Goal: Check status: Check status

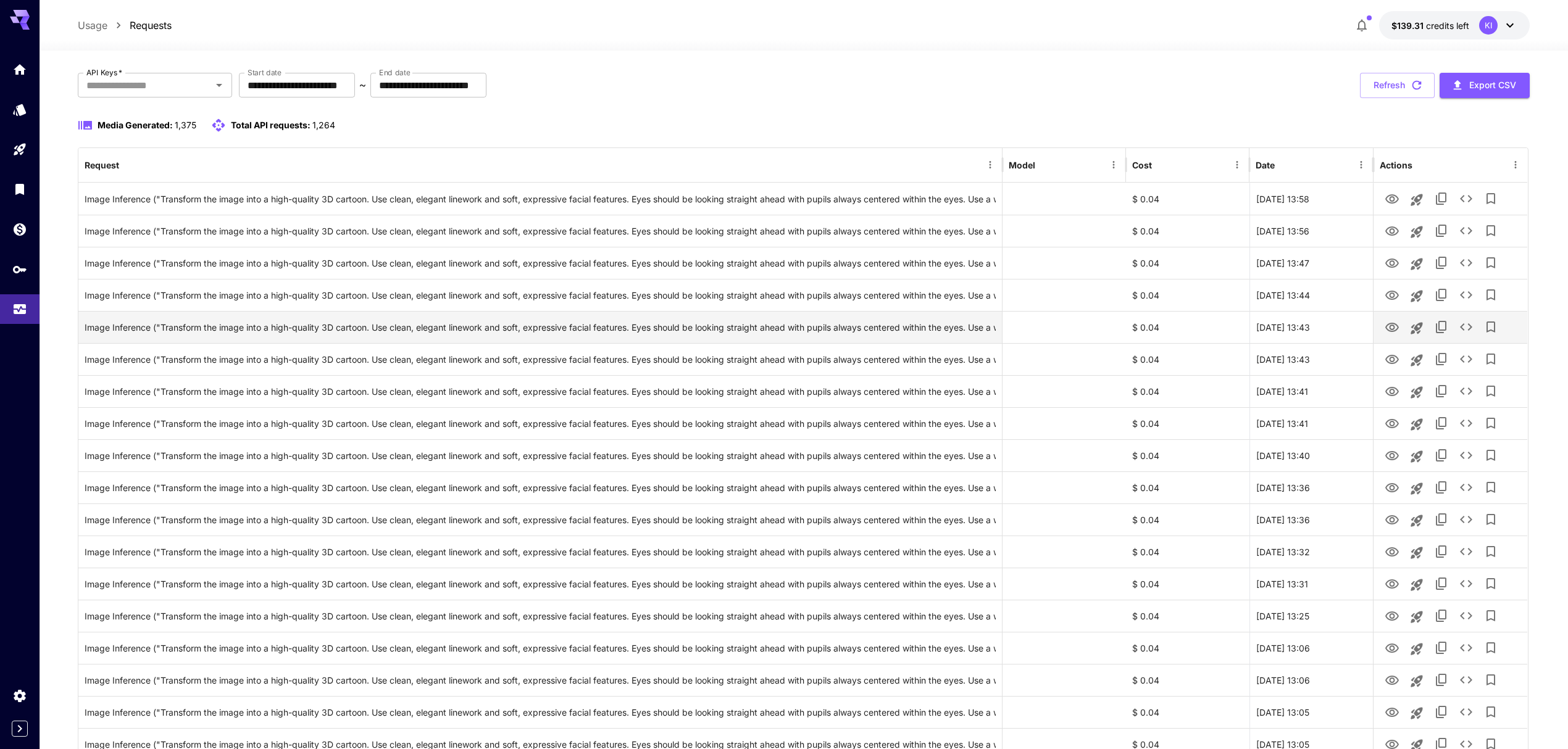
scroll to position [164, 0]
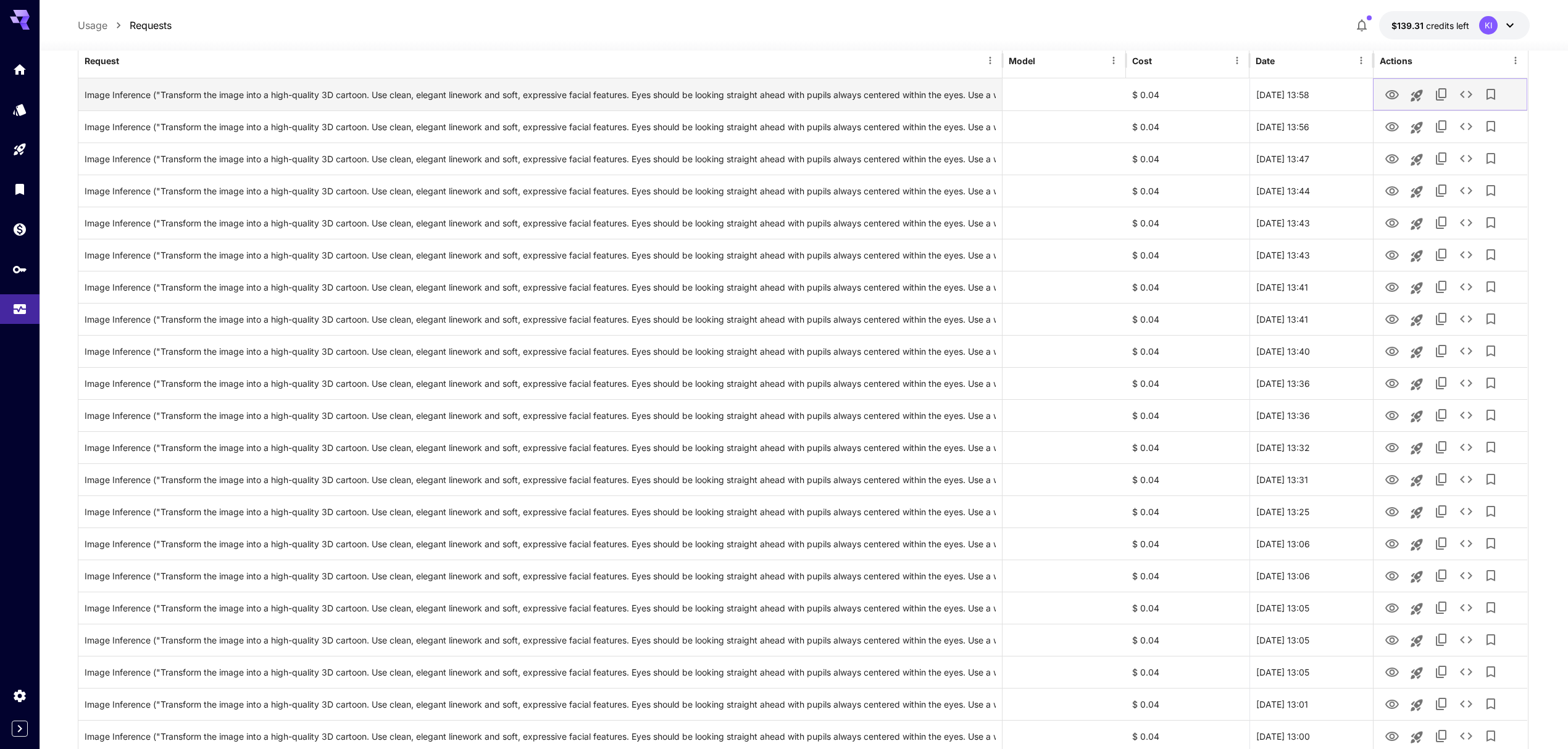
click at [1390, 96] on icon "View" at bounding box center [1392, 94] width 13 height 9
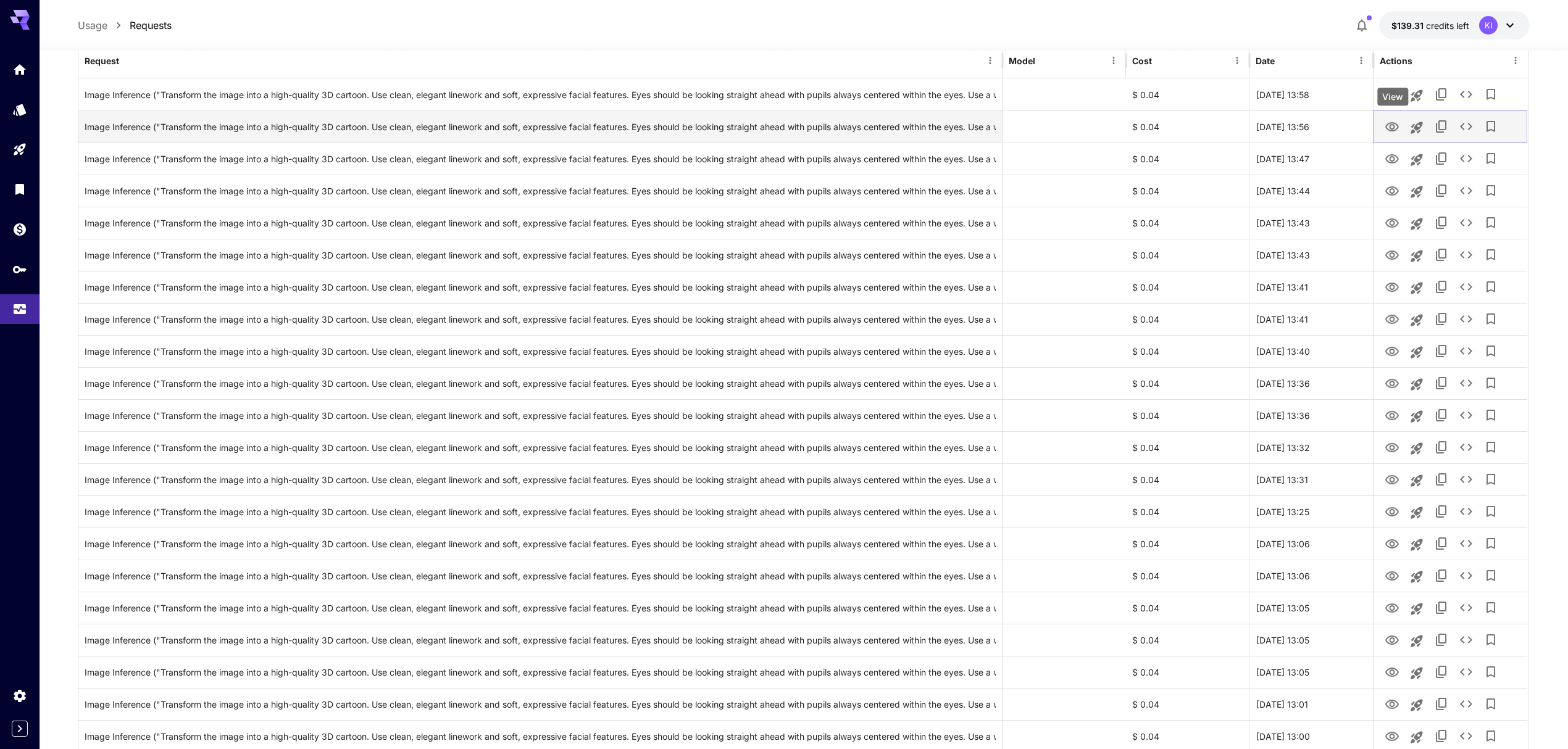
click at [1392, 126] on icon "View" at bounding box center [1392, 127] width 15 height 15
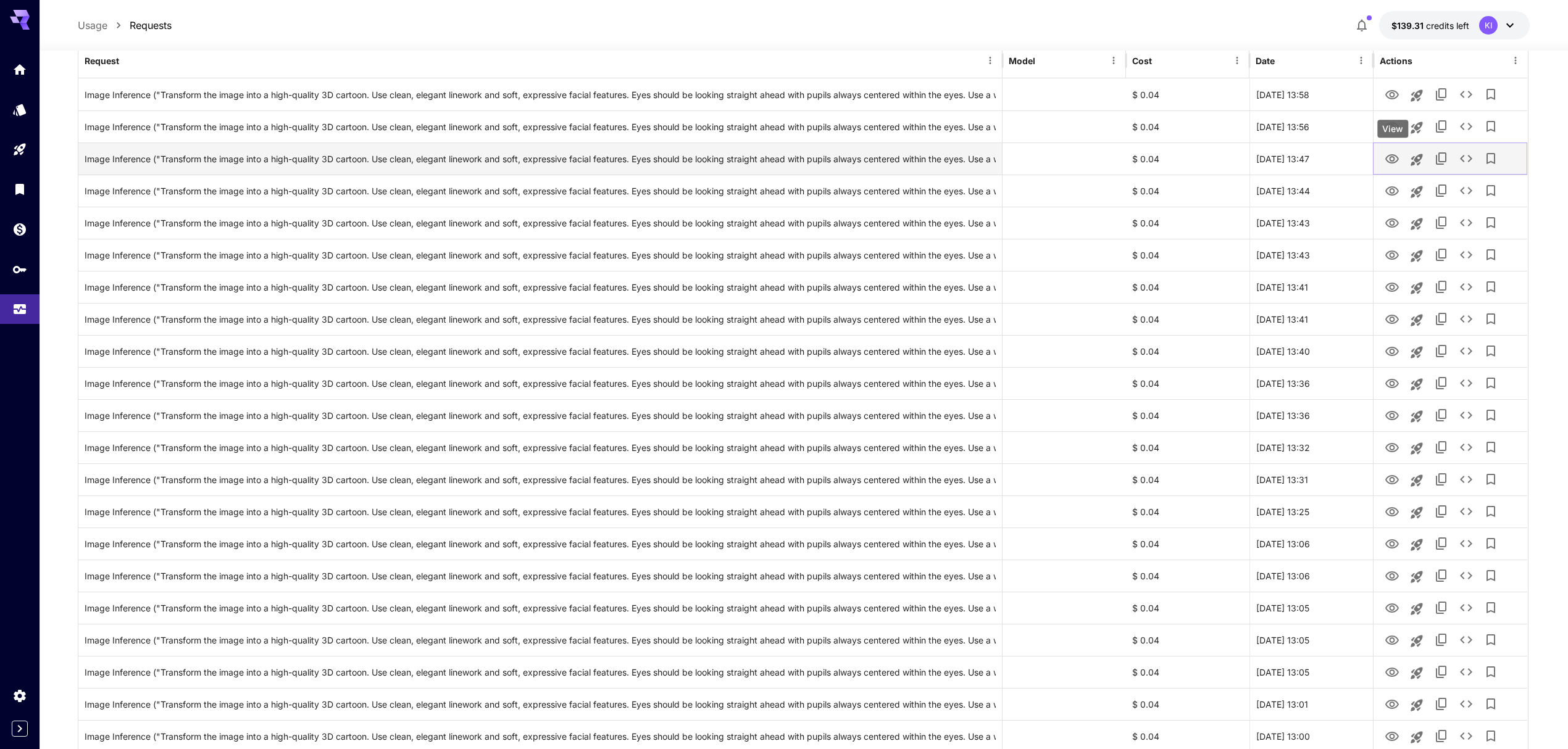
click at [1391, 153] on icon "View" at bounding box center [1392, 159] width 15 height 15
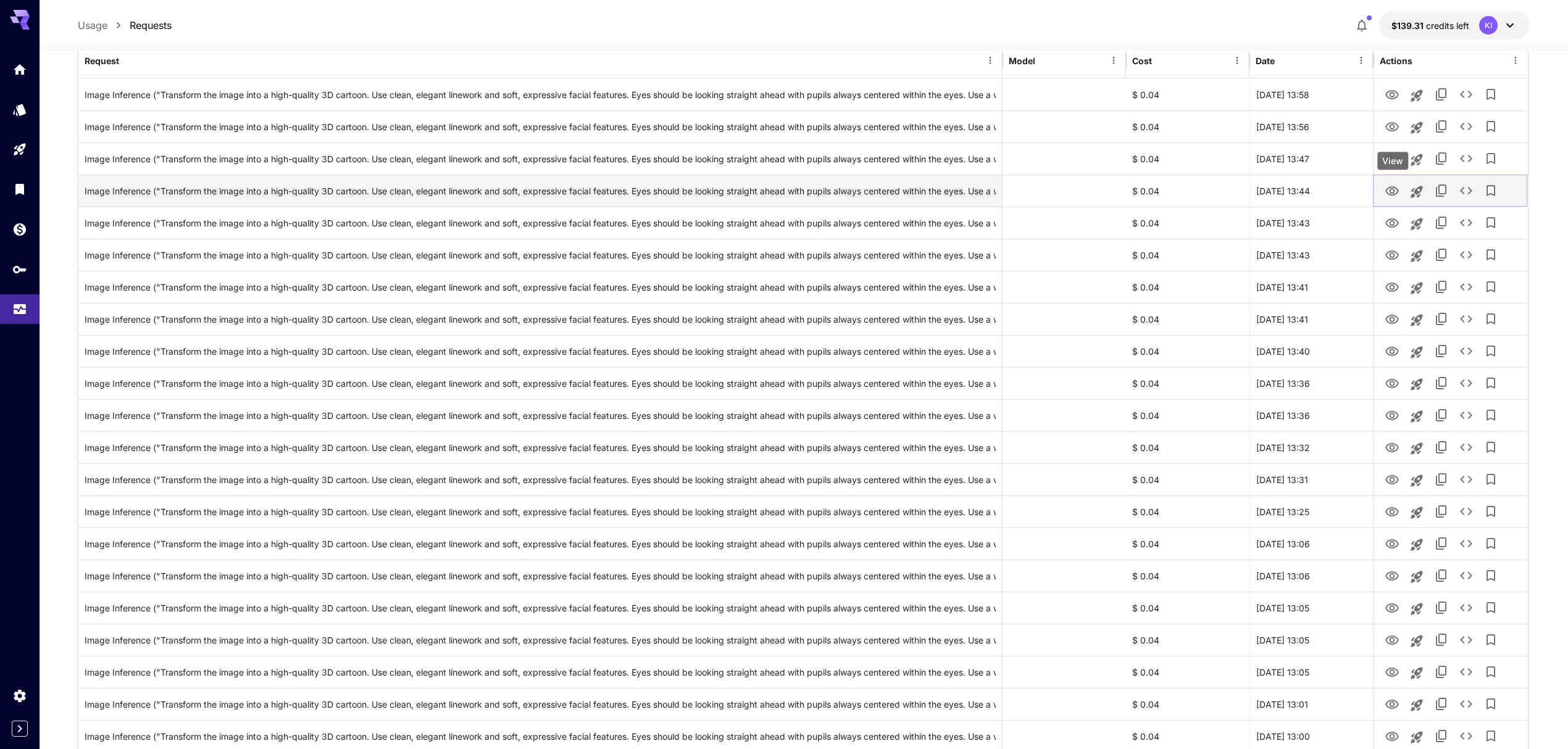
click at [1386, 190] on icon "View" at bounding box center [1392, 190] width 13 height 9
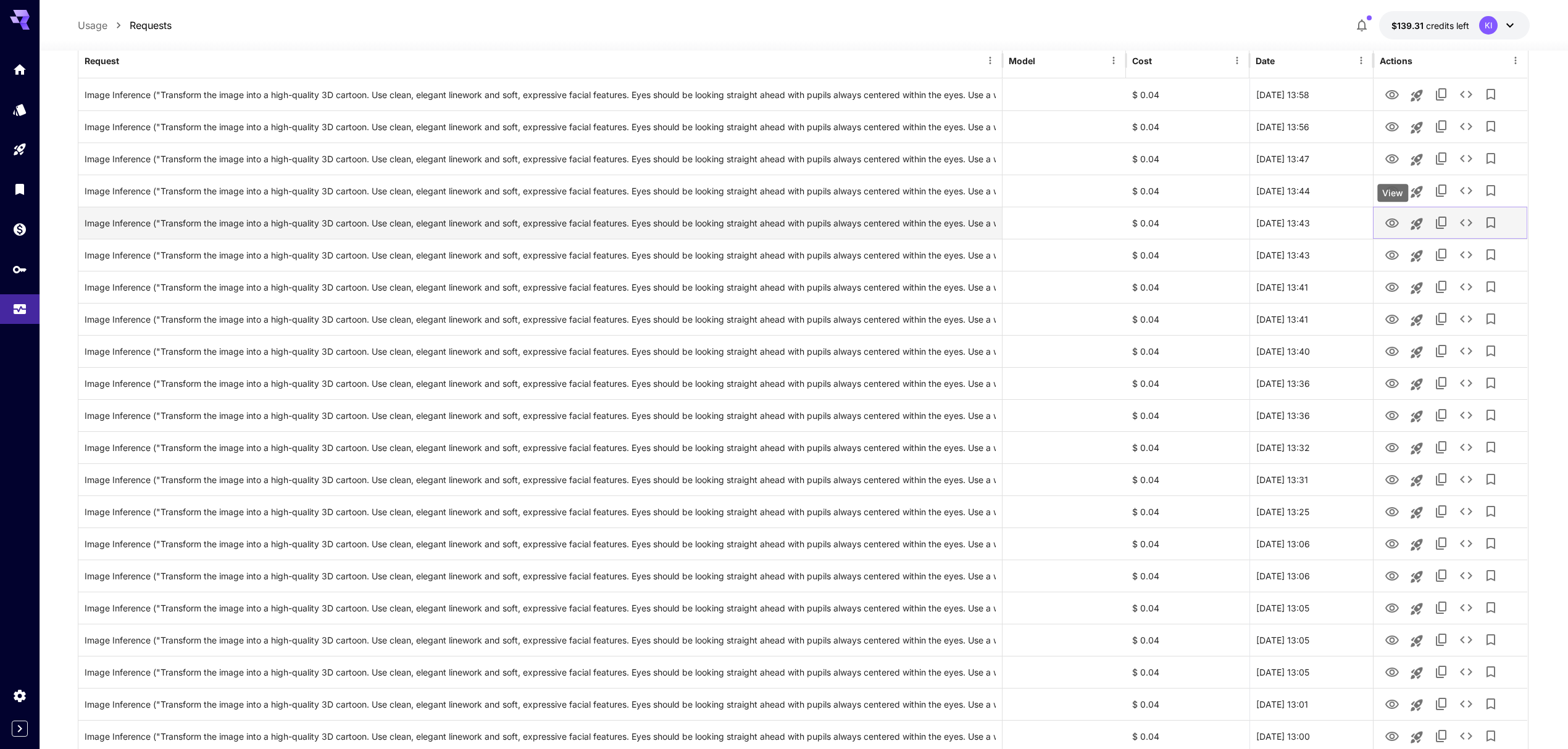
click at [1391, 218] on icon "View" at bounding box center [1392, 223] width 15 height 15
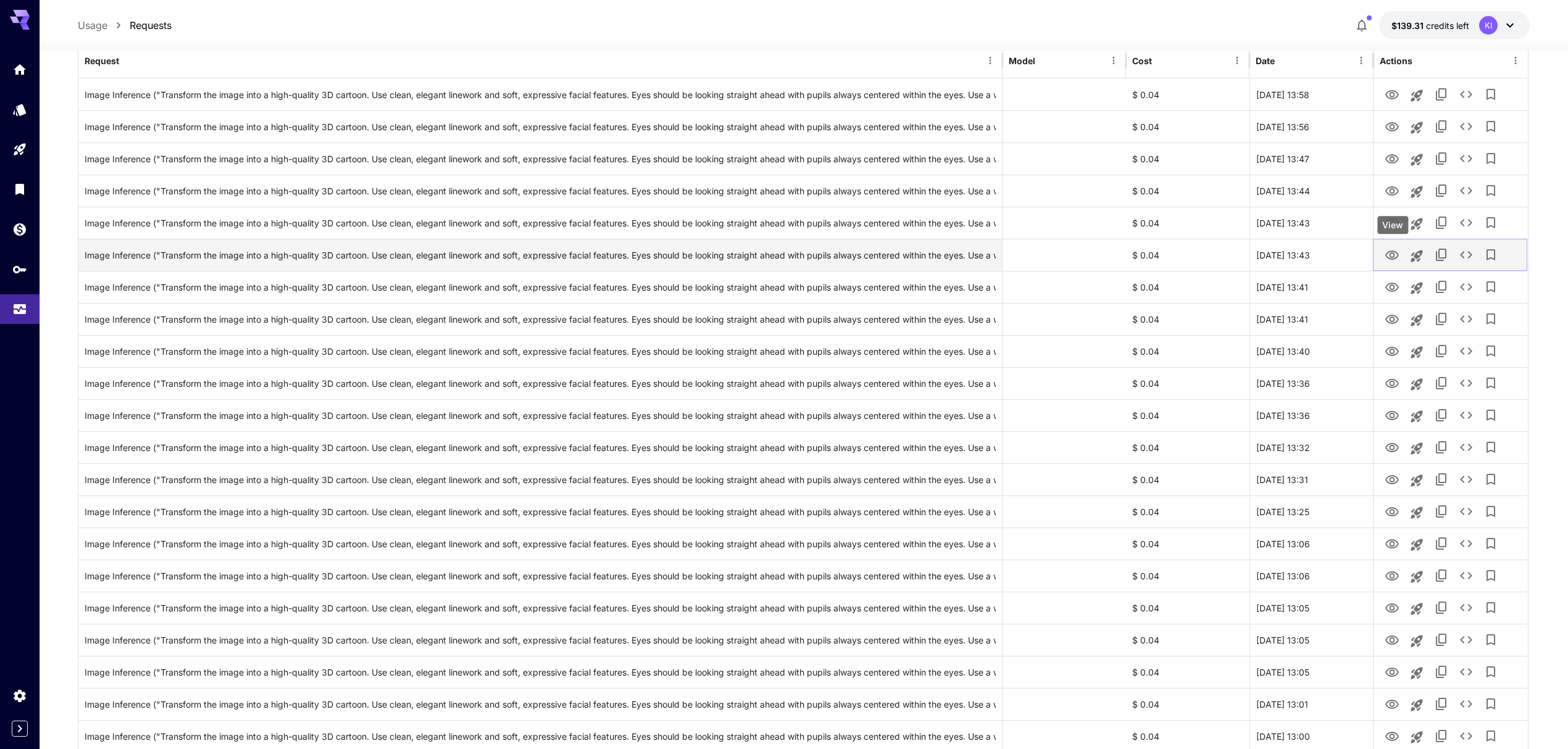
click at [1396, 252] on icon "View" at bounding box center [1392, 254] width 13 height 9
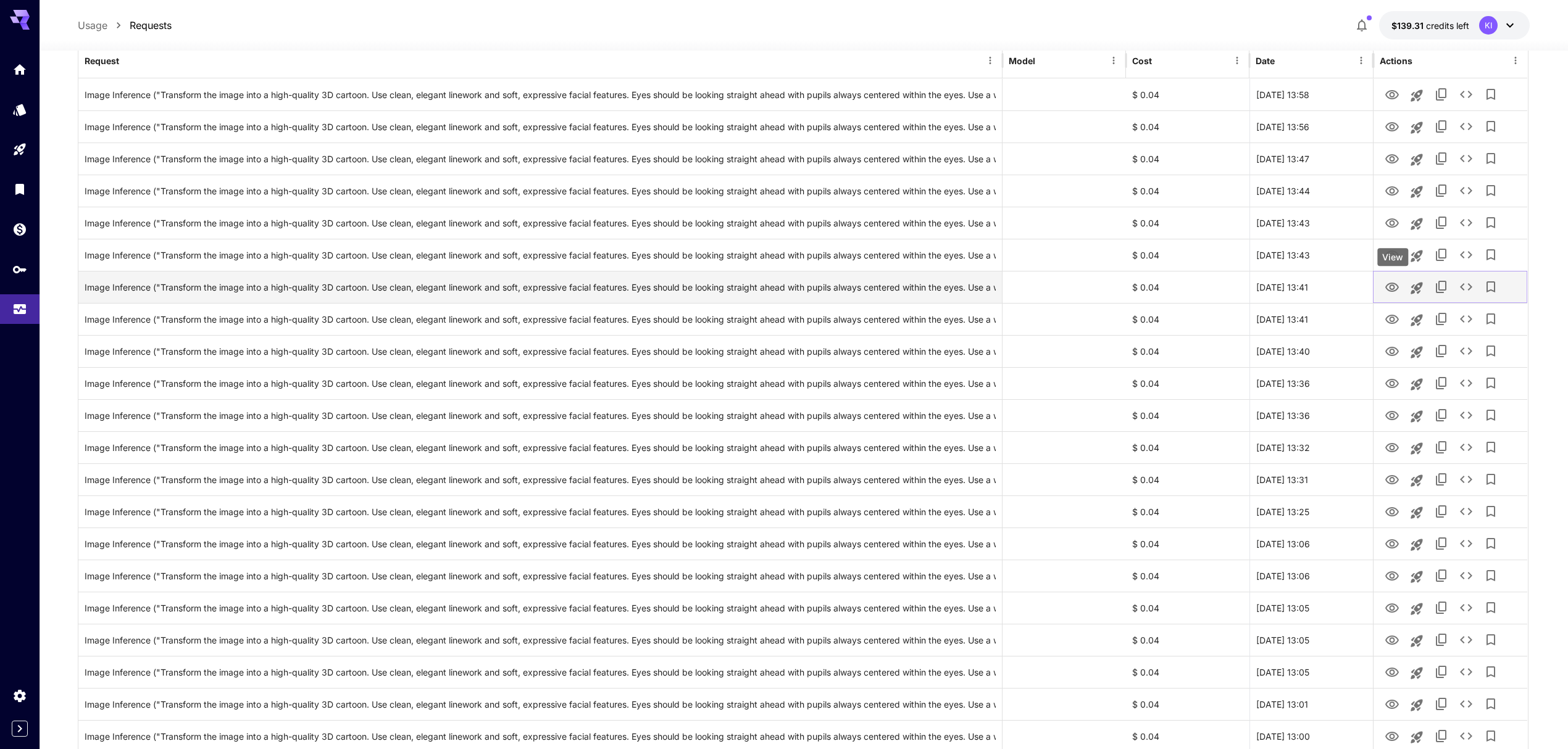
click at [1388, 293] on icon "View" at bounding box center [1392, 287] width 15 height 15
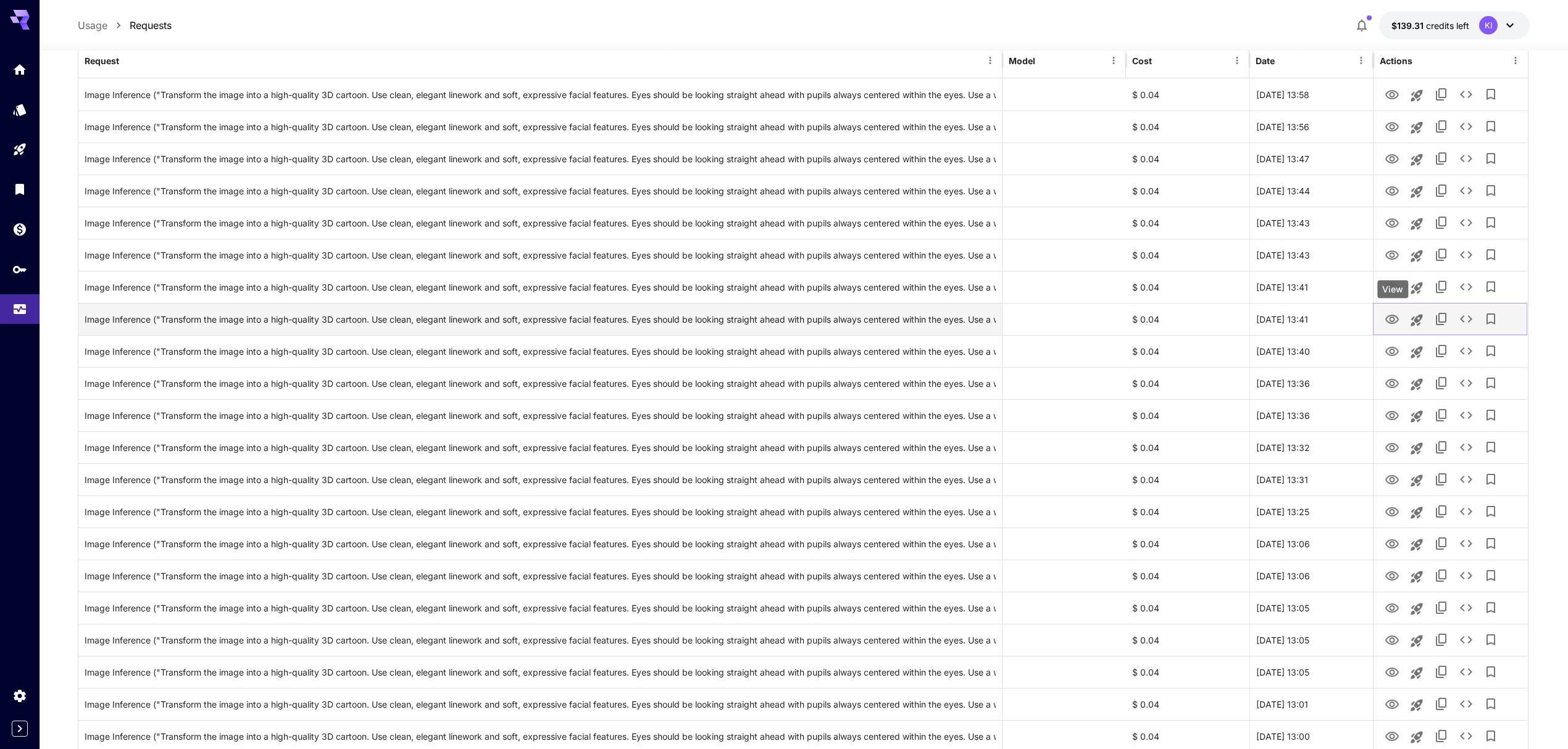
click at [1396, 316] on icon "View" at bounding box center [1392, 319] width 15 height 15
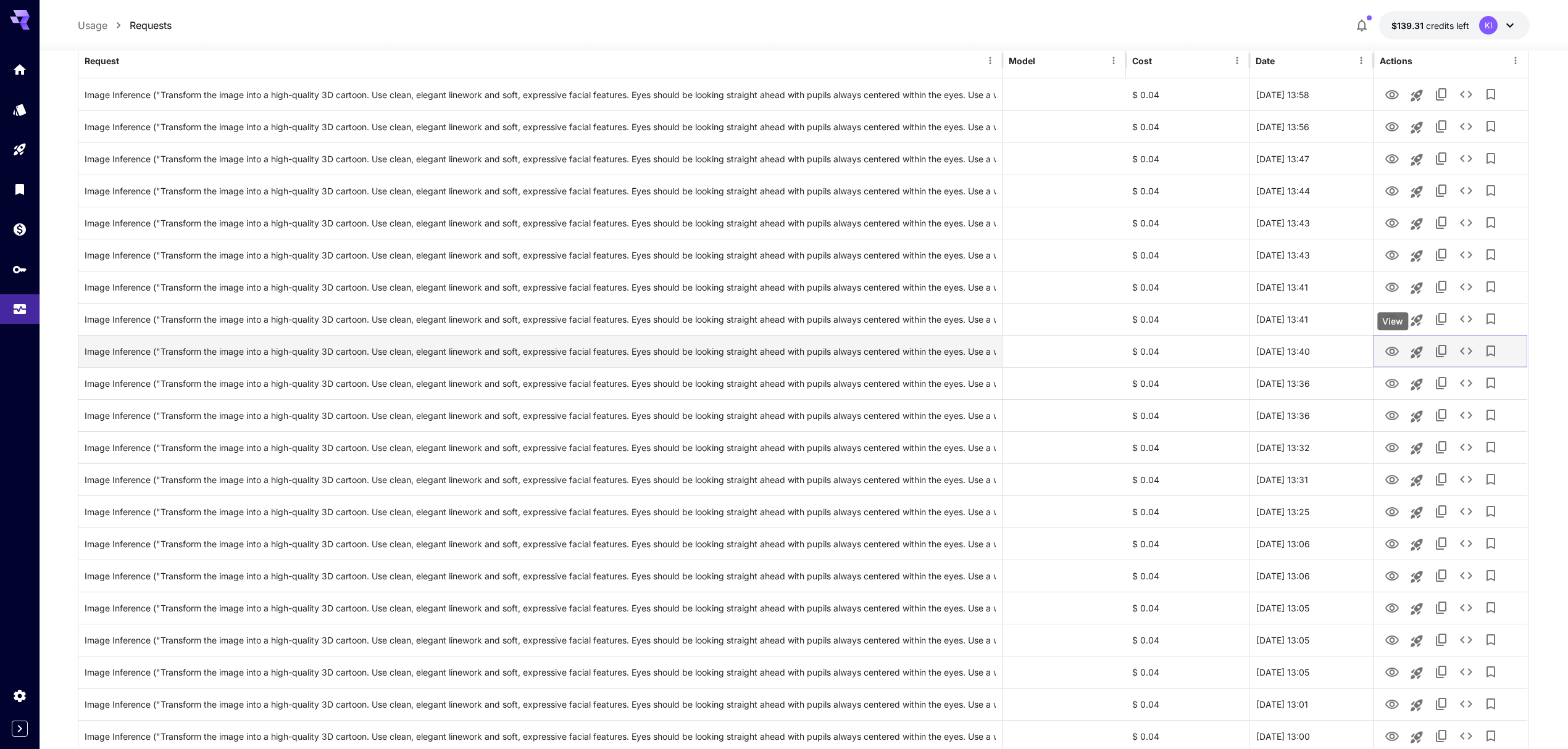
click at [1389, 343] on link "View" at bounding box center [1392, 350] width 15 height 15
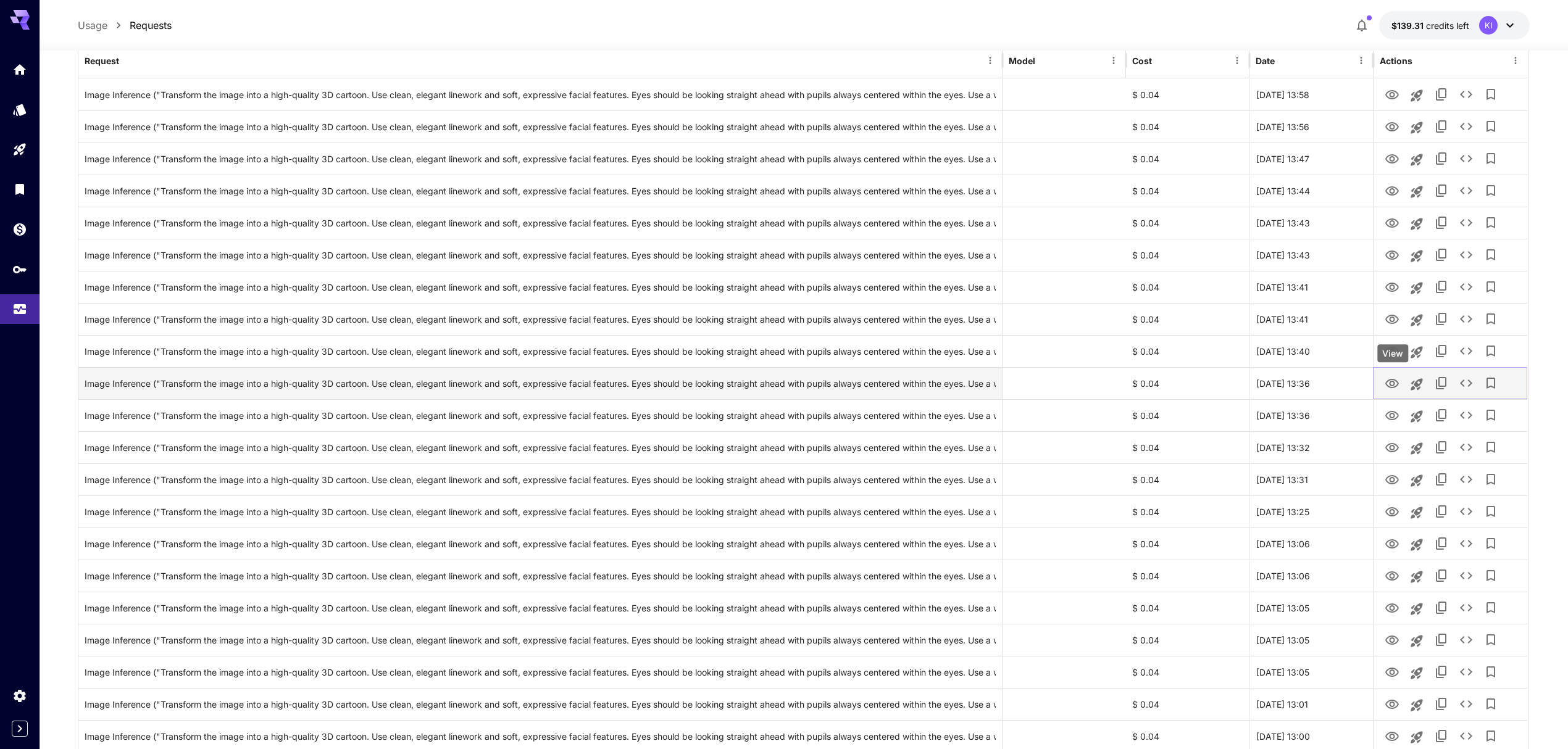
click at [1389, 383] on icon "View" at bounding box center [1392, 383] width 15 height 15
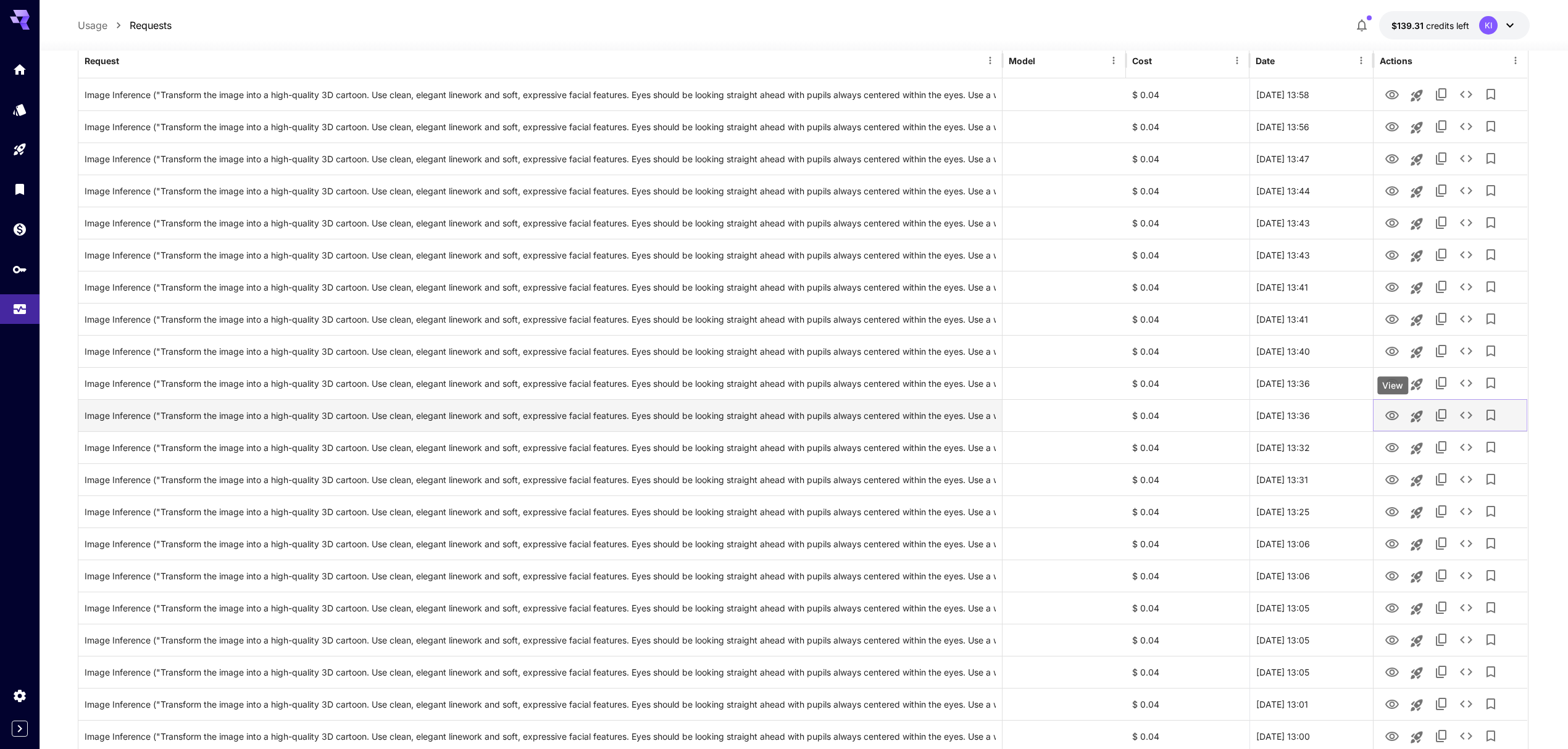
click at [1396, 411] on icon "View" at bounding box center [1392, 415] width 15 height 15
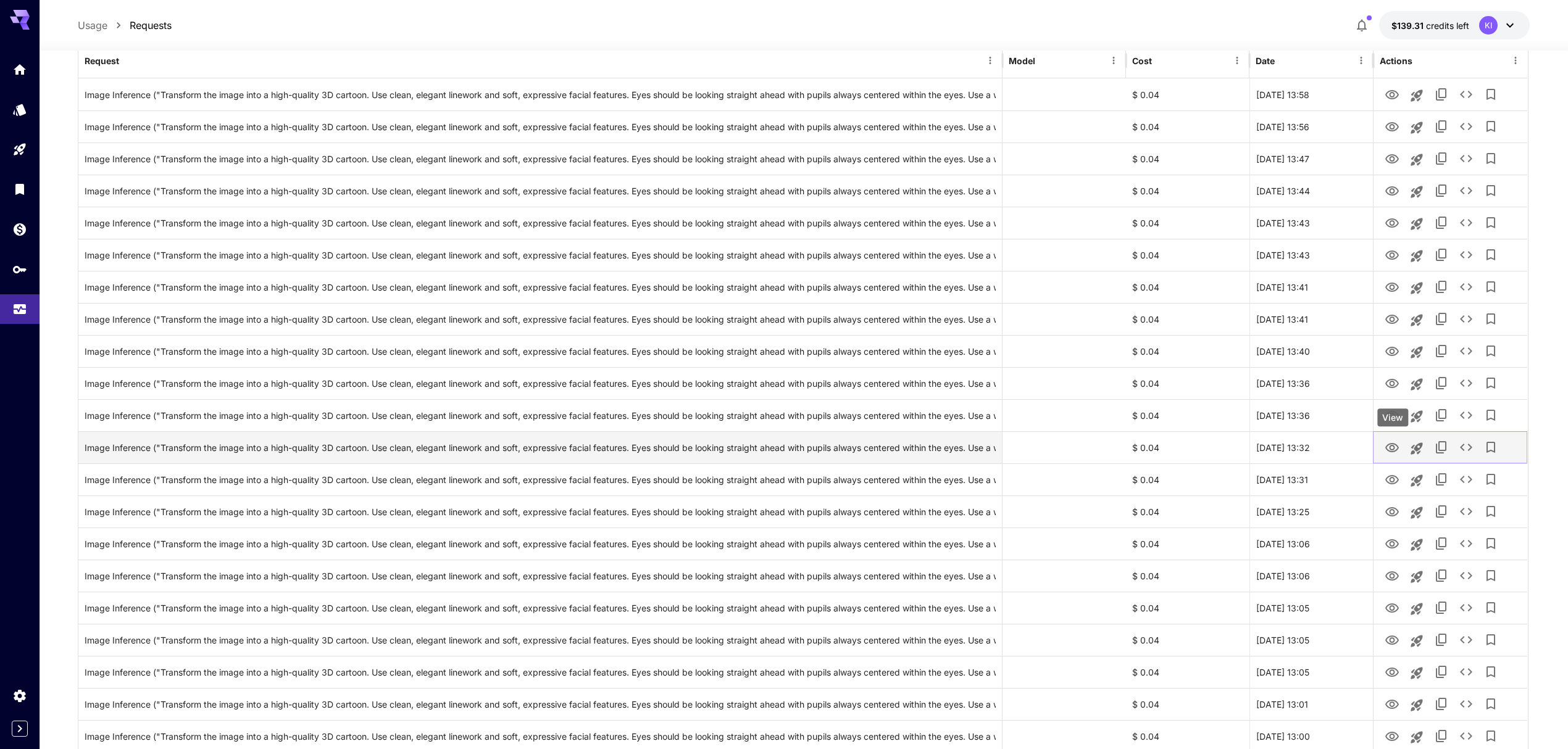
click at [1391, 444] on icon "View" at bounding box center [1392, 447] width 15 height 15
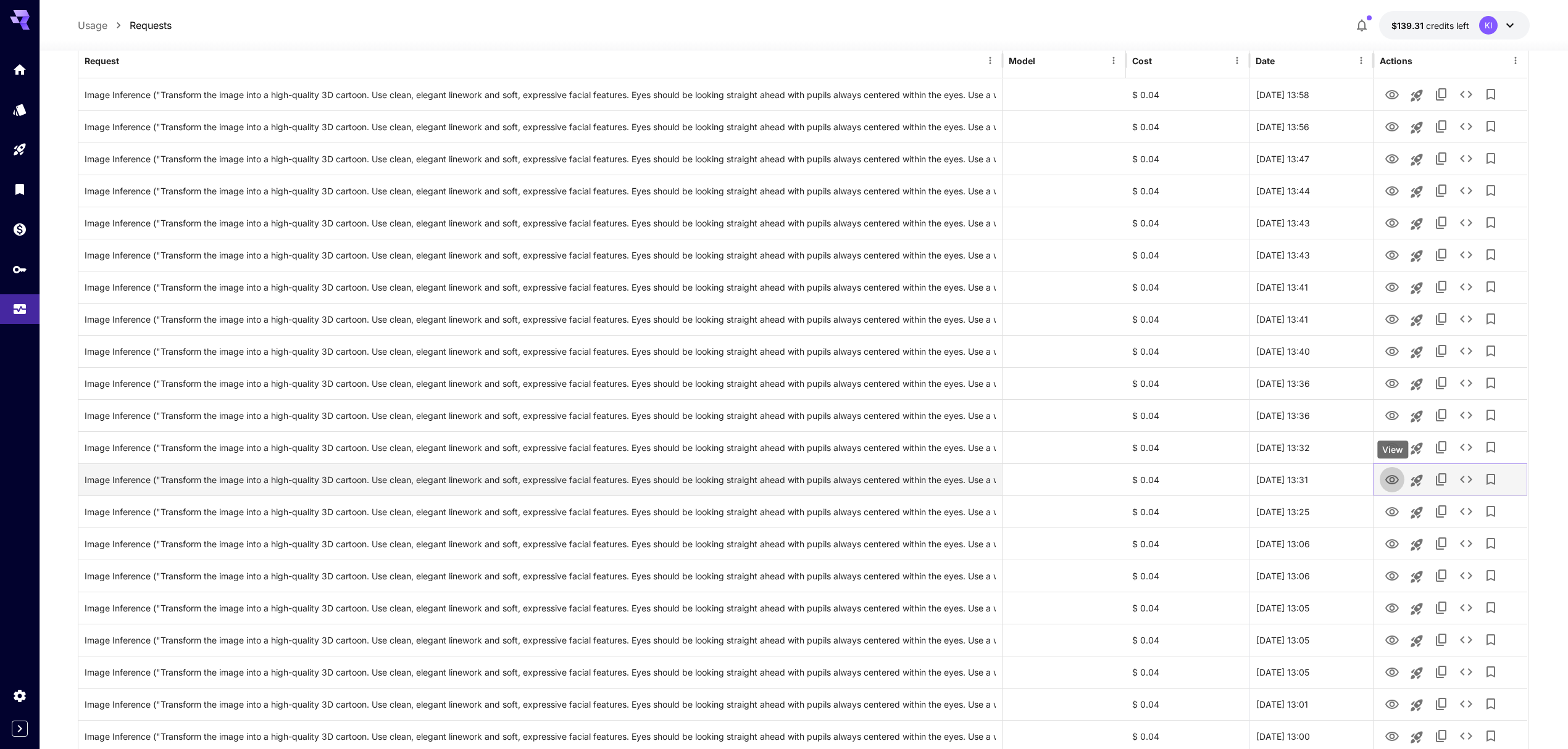
click at [1391, 470] on button "View" at bounding box center [1392, 479] width 24 height 25
click at [1390, 485] on icon "View" at bounding box center [1392, 479] width 15 height 15
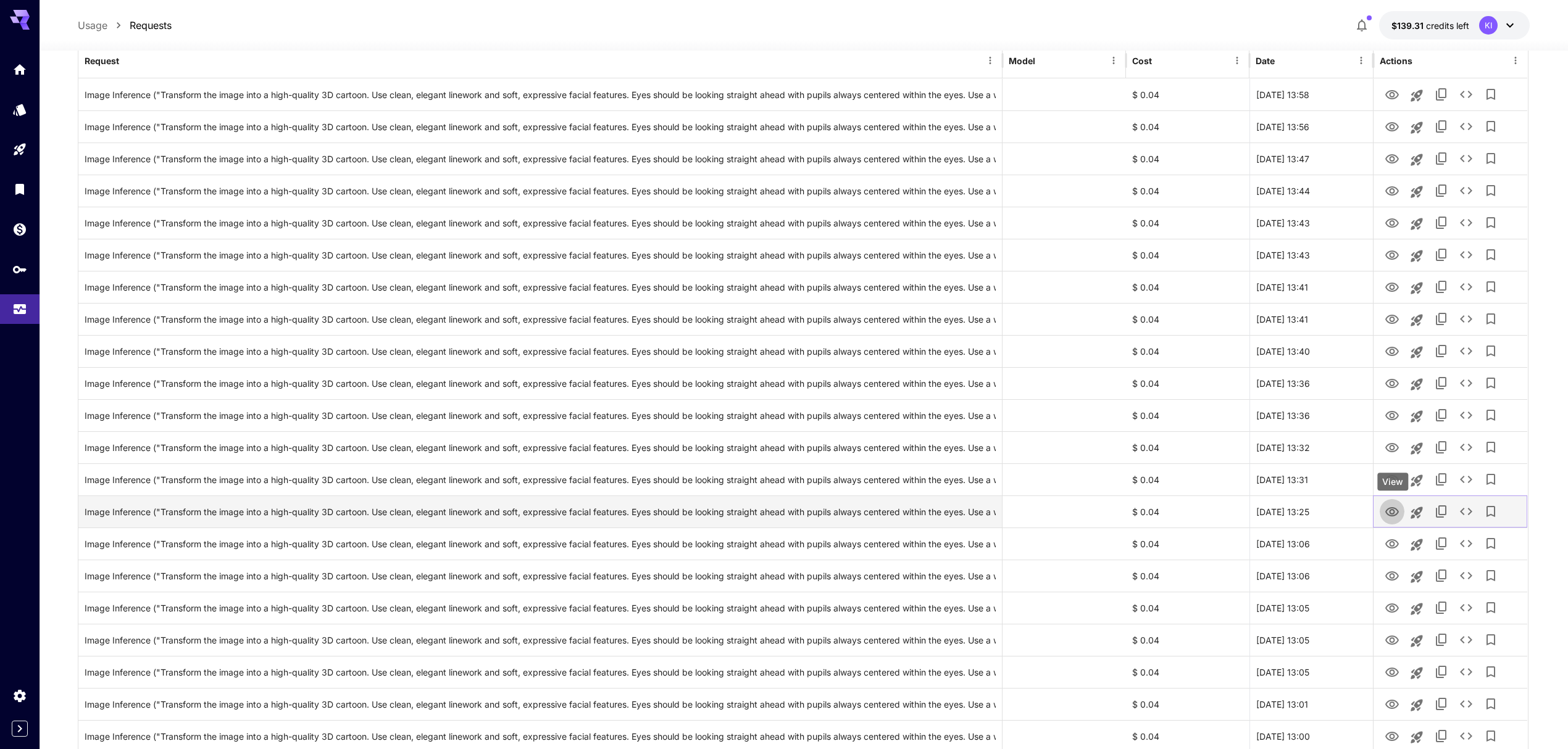
click at [1394, 512] on icon "View" at bounding box center [1392, 511] width 13 height 9
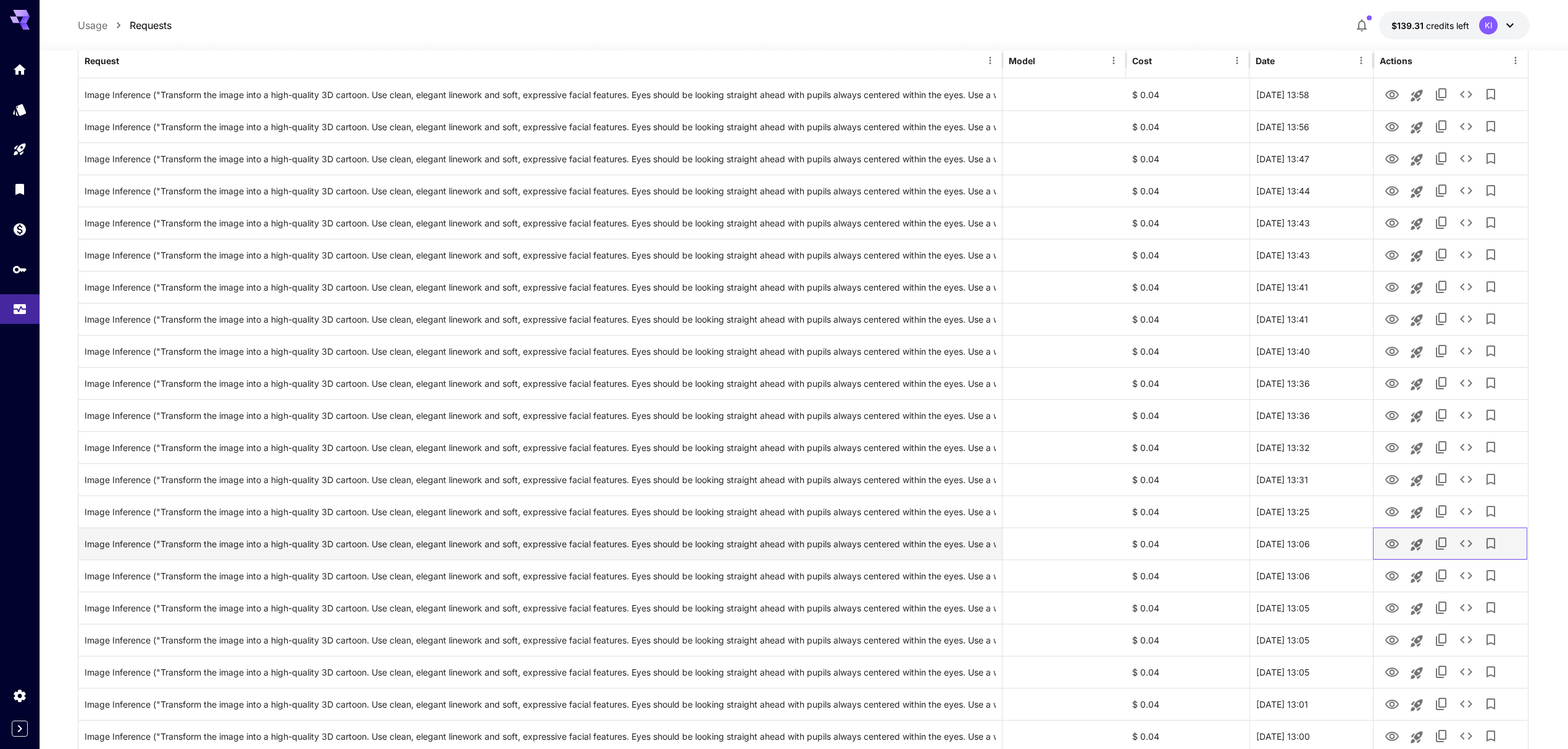
click at [1395, 529] on div at bounding box center [1450, 543] width 142 height 31
click at [1394, 539] on icon "View" at bounding box center [1392, 543] width 15 height 15
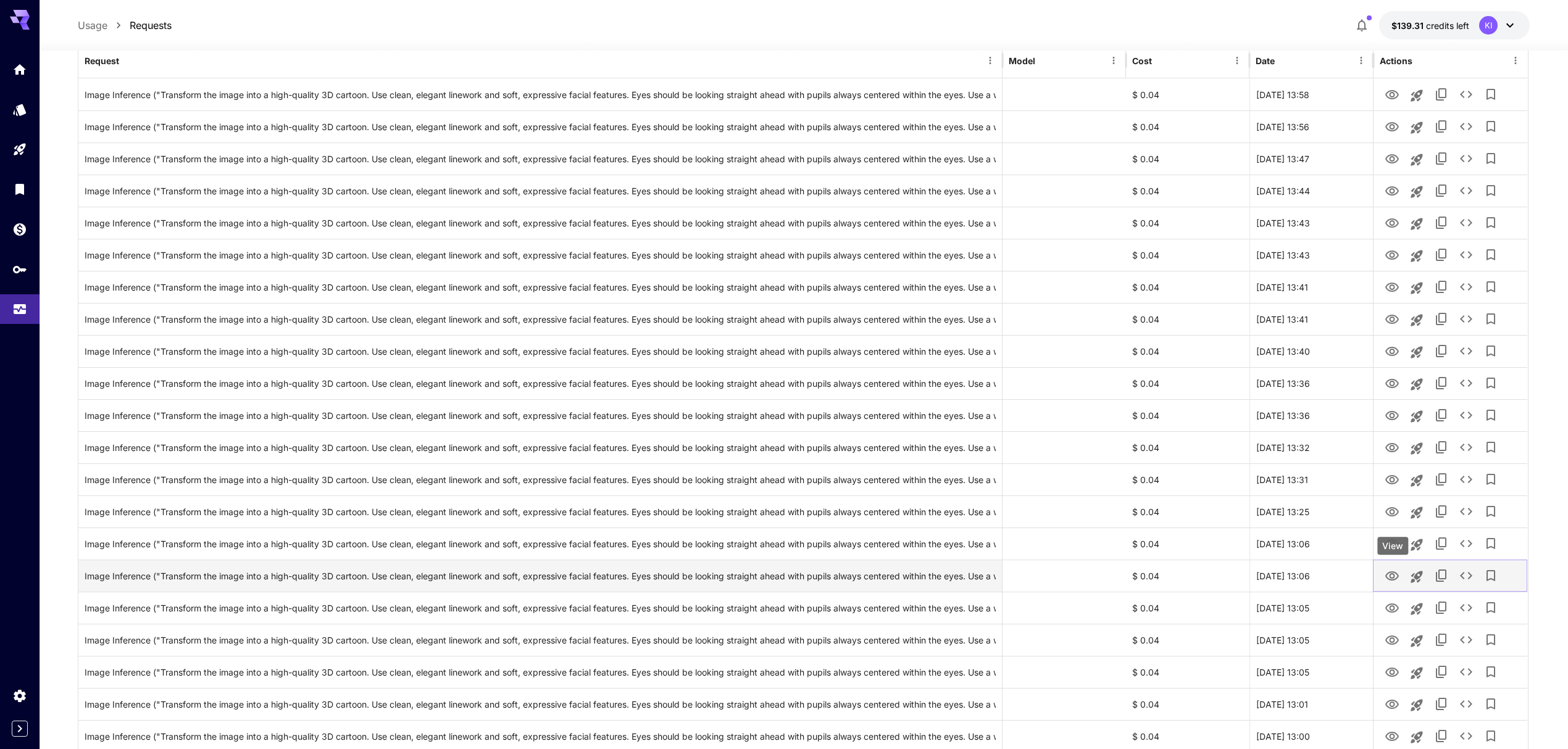
click at [1385, 571] on icon "View" at bounding box center [1392, 576] width 15 height 15
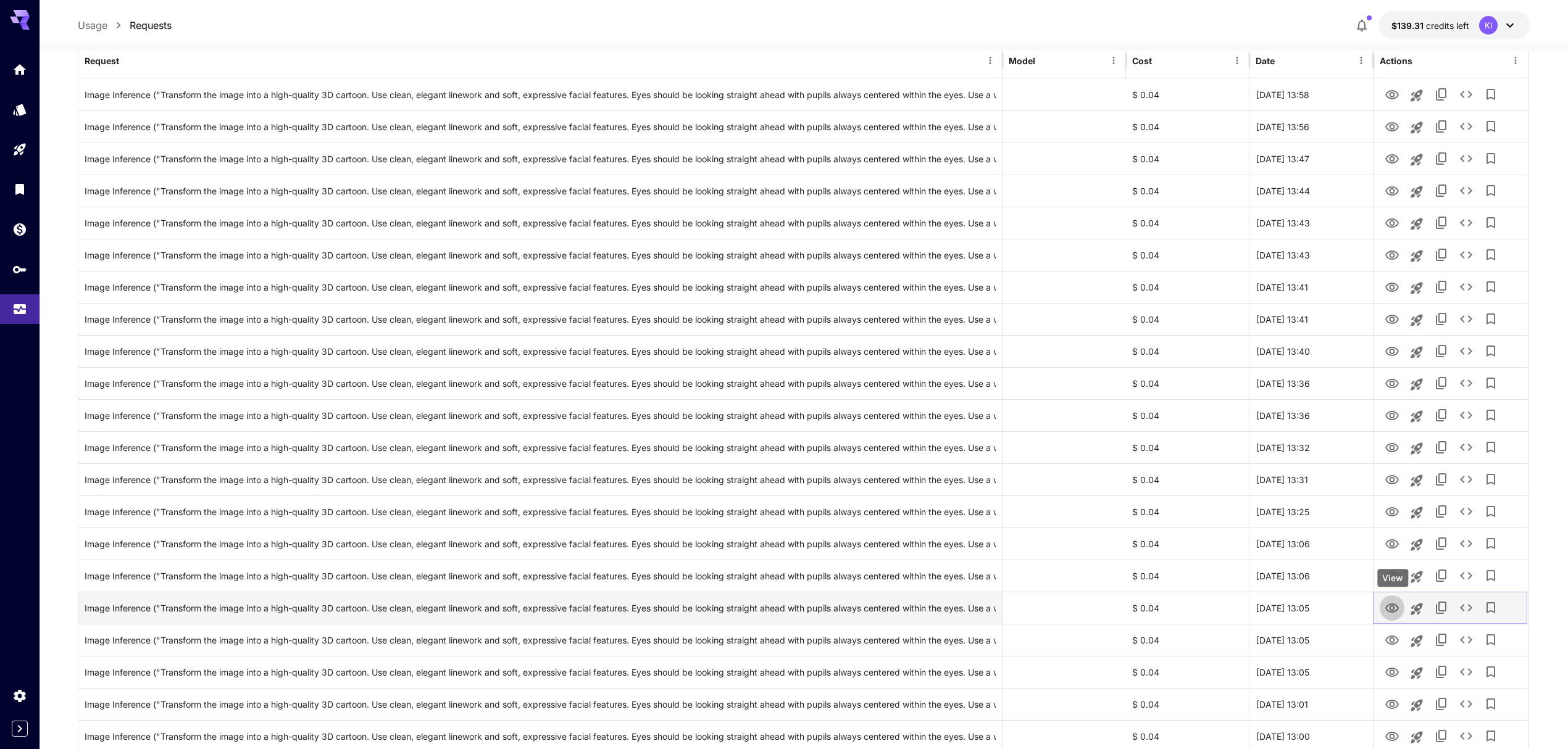
click at [1383, 610] on button "View" at bounding box center [1392, 607] width 24 height 25
click at [1388, 610] on icon "View" at bounding box center [1392, 608] width 15 height 15
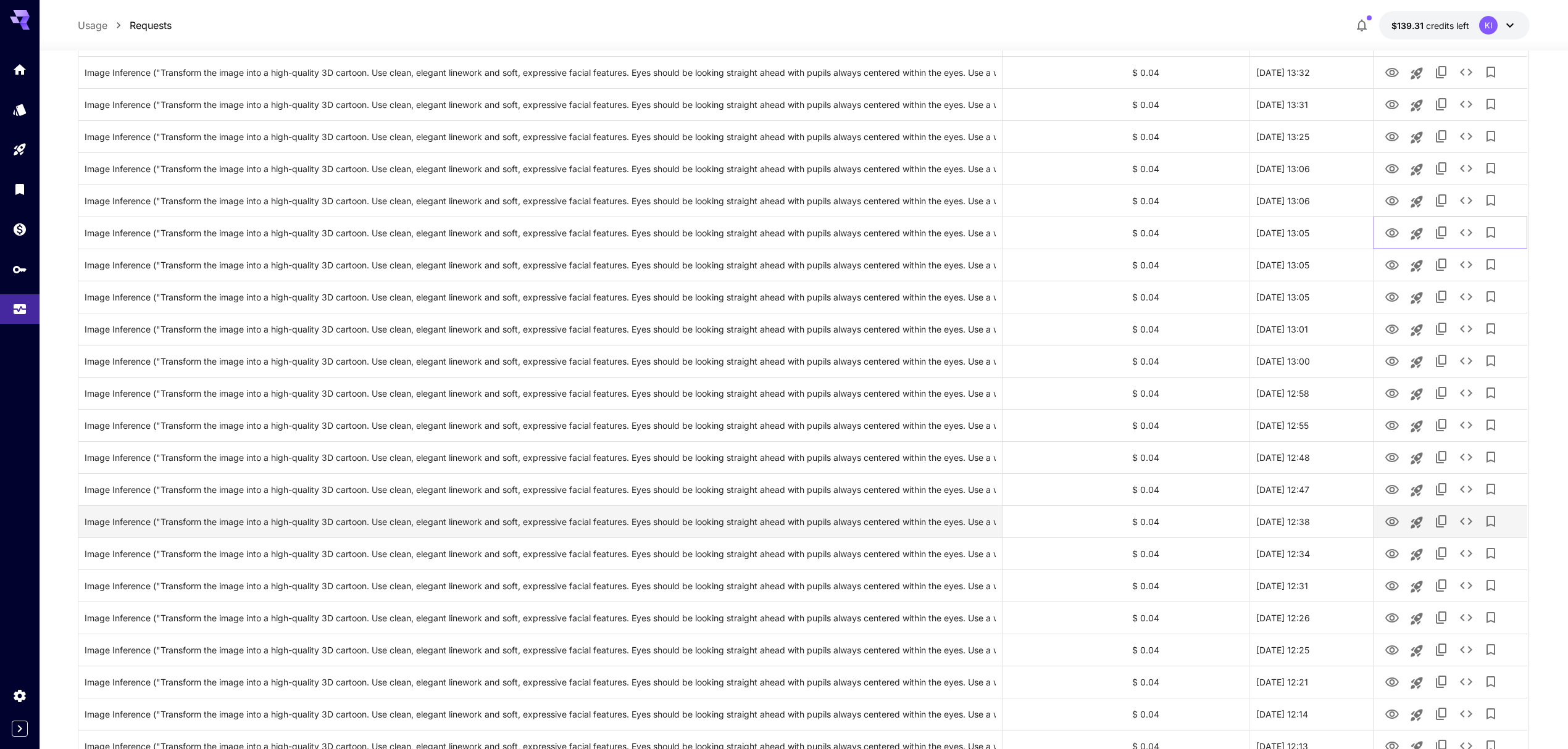
scroll to position [576, 0]
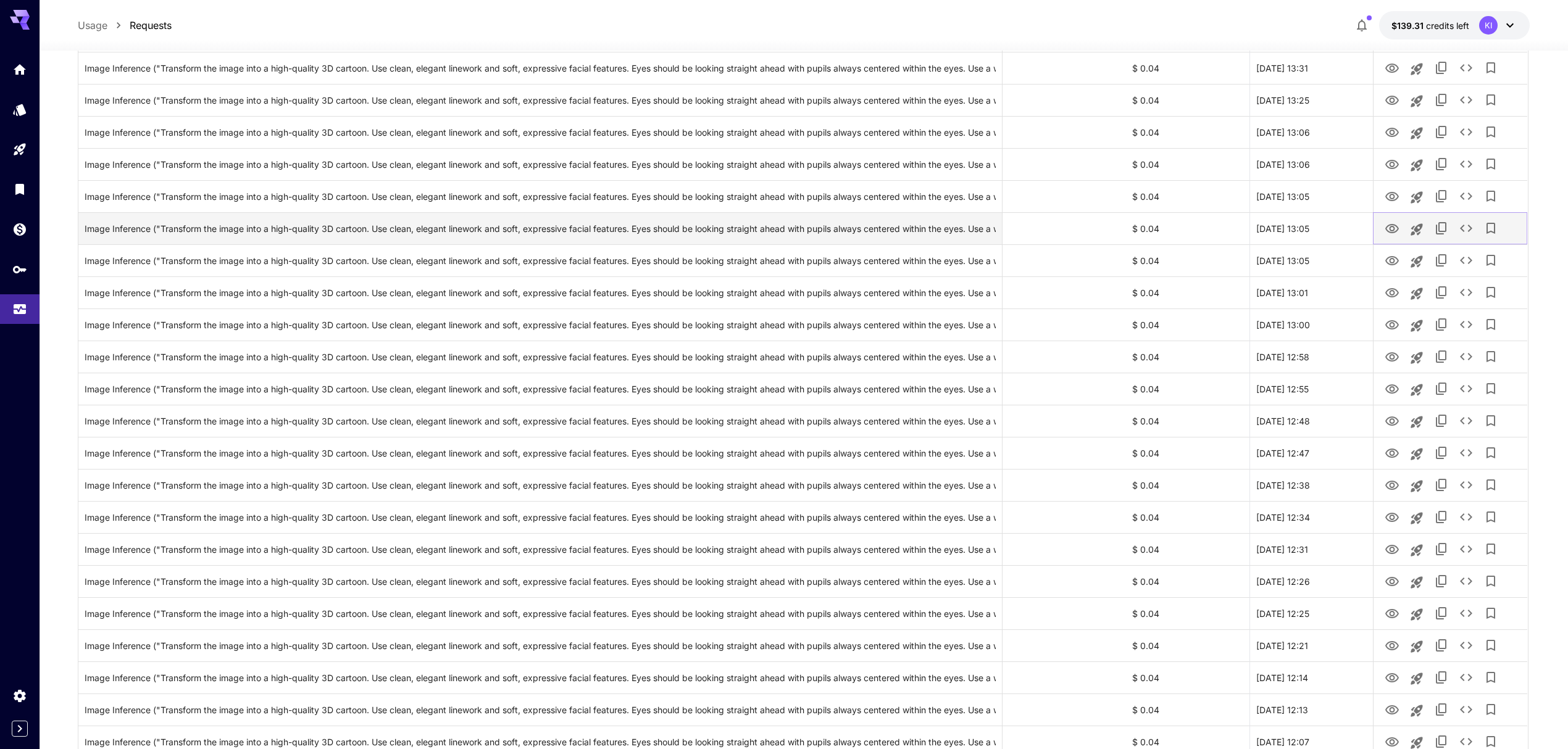
click at [1389, 224] on icon "View" at bounding box center [1392, 229] width 15 height 15
click at [1393, 265] on icon "View" at bounding box center [1392, 260] width 13 height 9
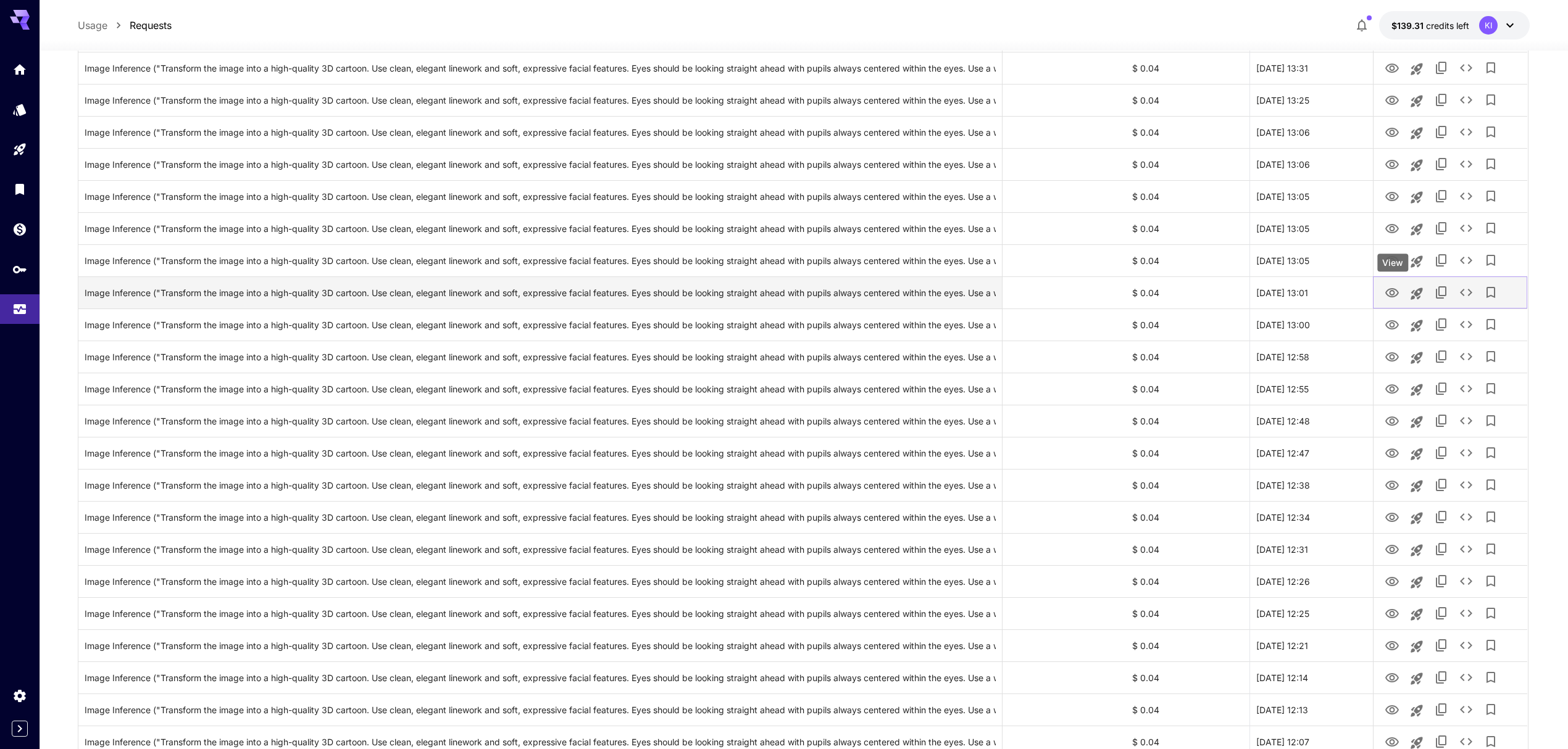
click at [1389, 294] on icon "View" at bounding box center [1392, 293] width 15 height 15
click at [1385, 327] on icon "View" at bounding box center [1392, 325] width 15 height 15
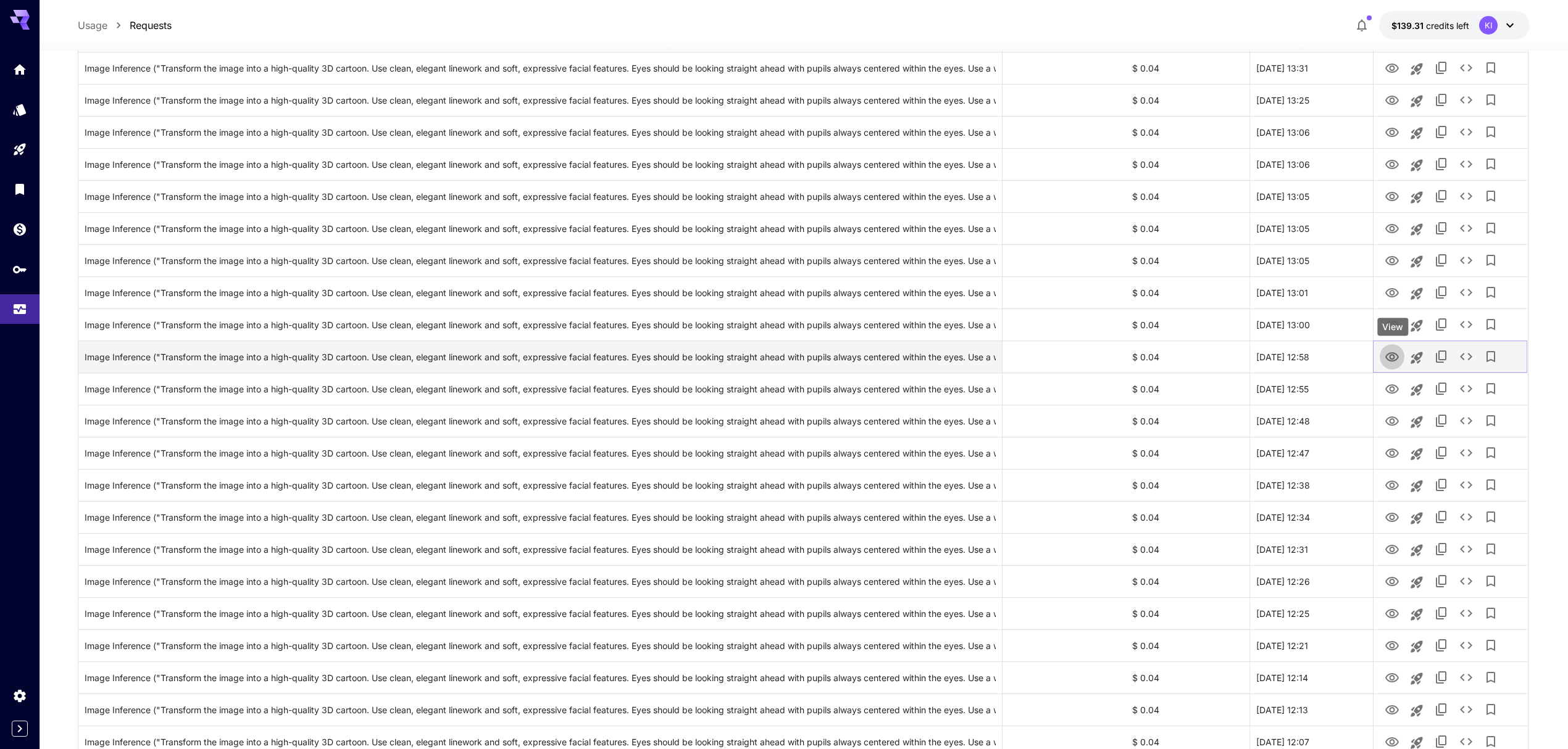
click at [1391, 366] on button "View" at bounding box center [1392, 356] width 24 height 25
click at [1389, 360] on icon "View" at bounding box center [1392, 356] width 13 height 9
click at [1391, 384] on icon "View" at bounding box center [1392, 389] width 15 height 15
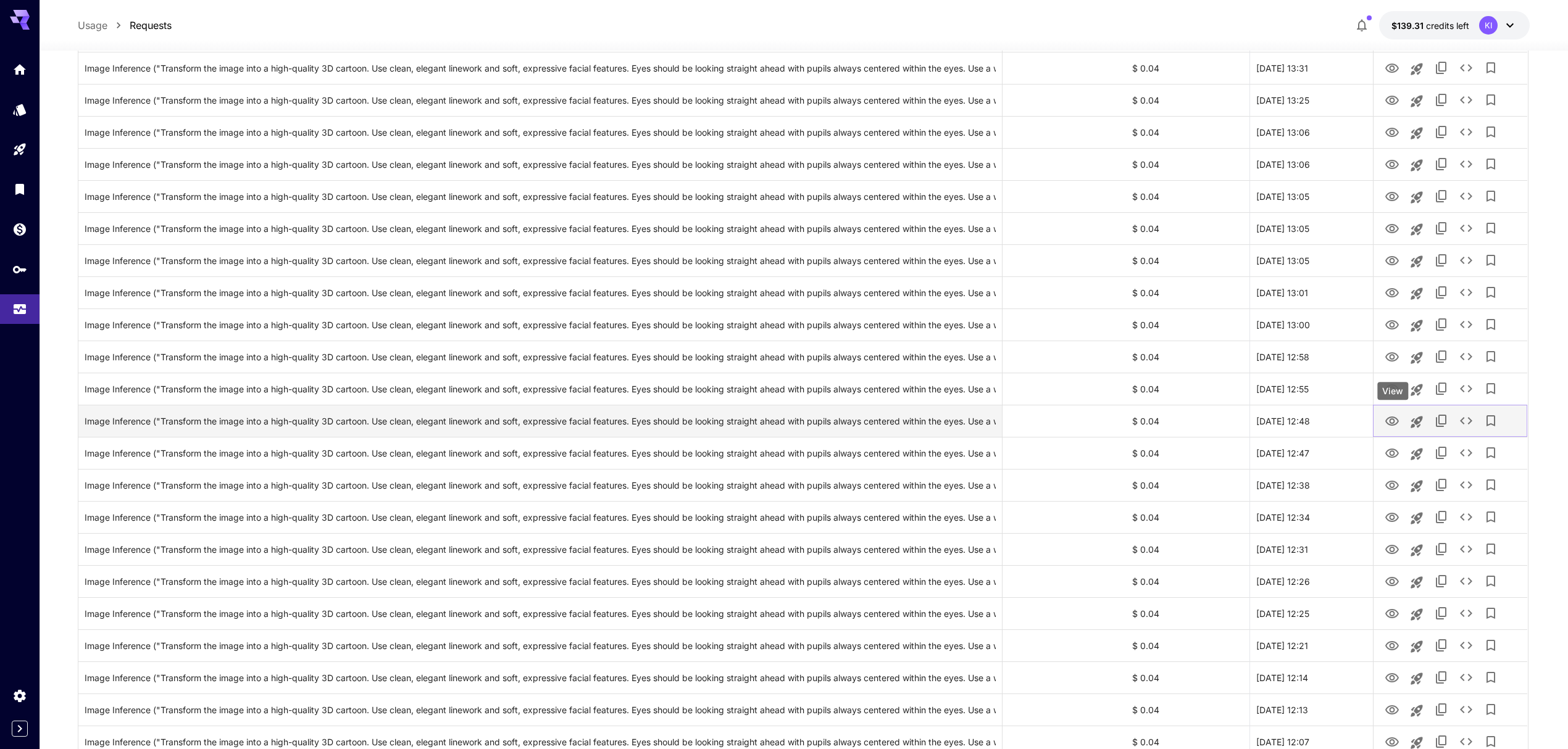
click at [1387, 422] on icon "View" at bounding box center [1392, 421] width 15 height 15
click at [1395, 451] on icon "View" at bounding box center [1392, 453] width 15 height 15
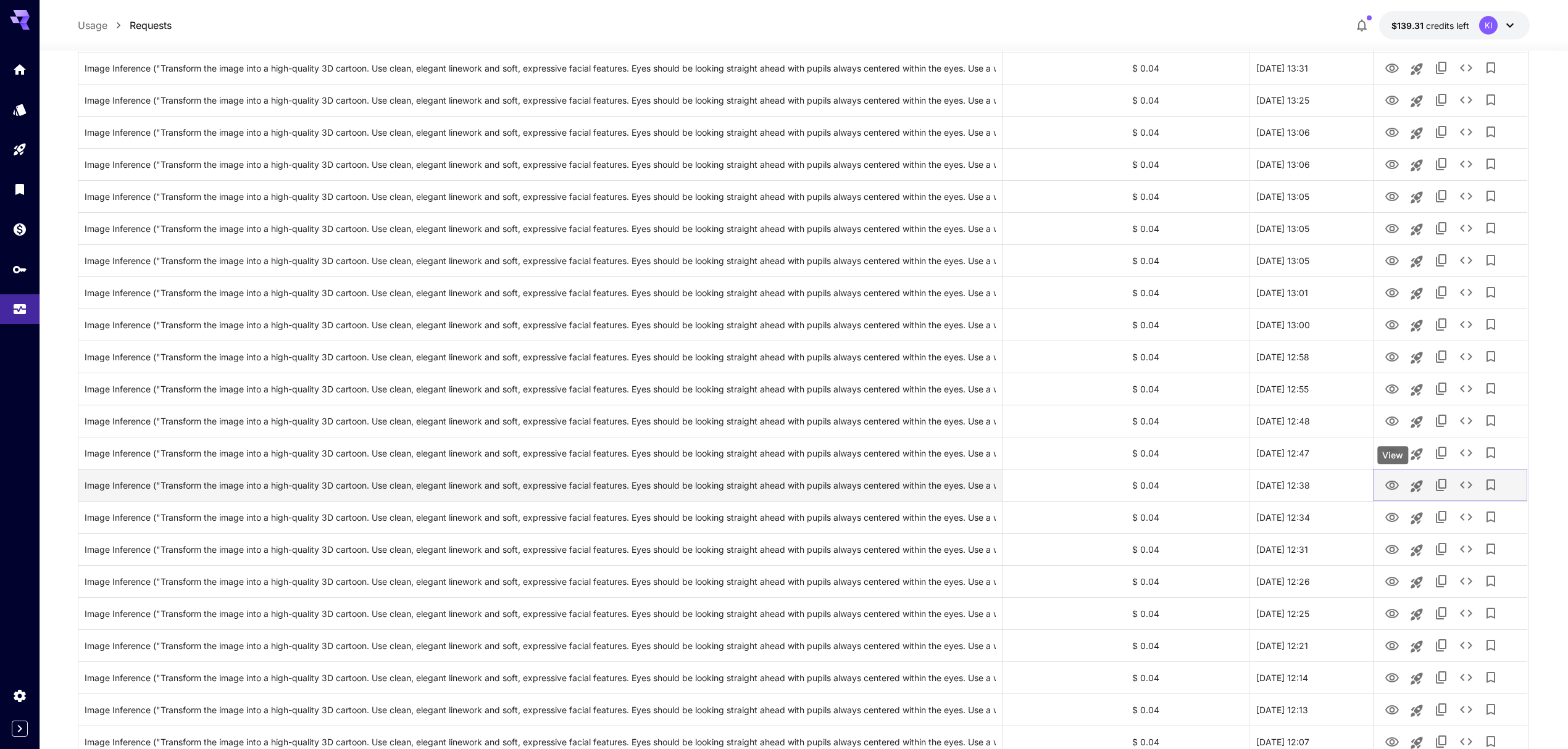
click at [1391, 481] on icon "View" at bounding box center [1392, 485] width 13 height 9
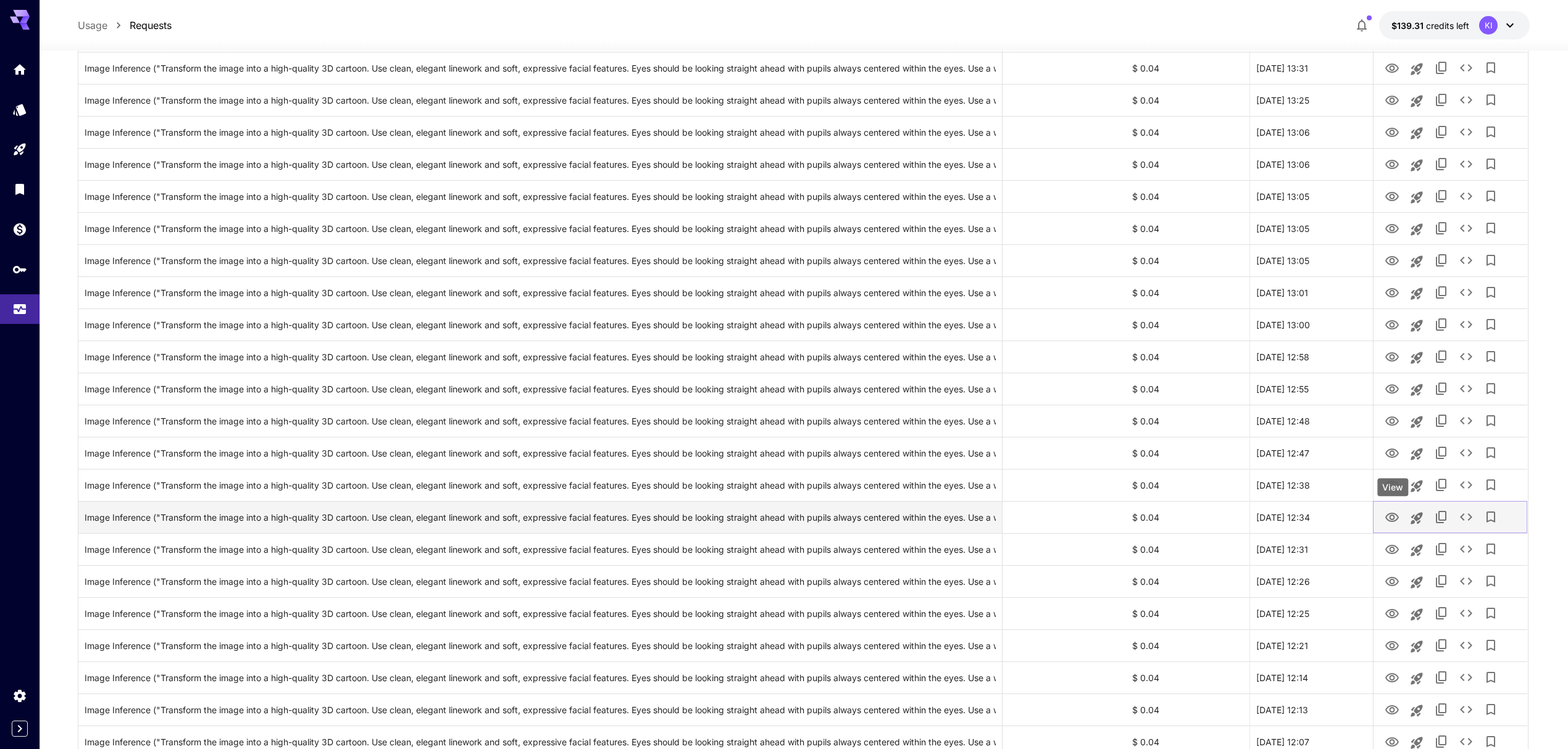
click at [1390, 516] on icon "View" at bounding box center [1392, 517] width 15 height 15
